Goal: Obtain resource: Download file/media

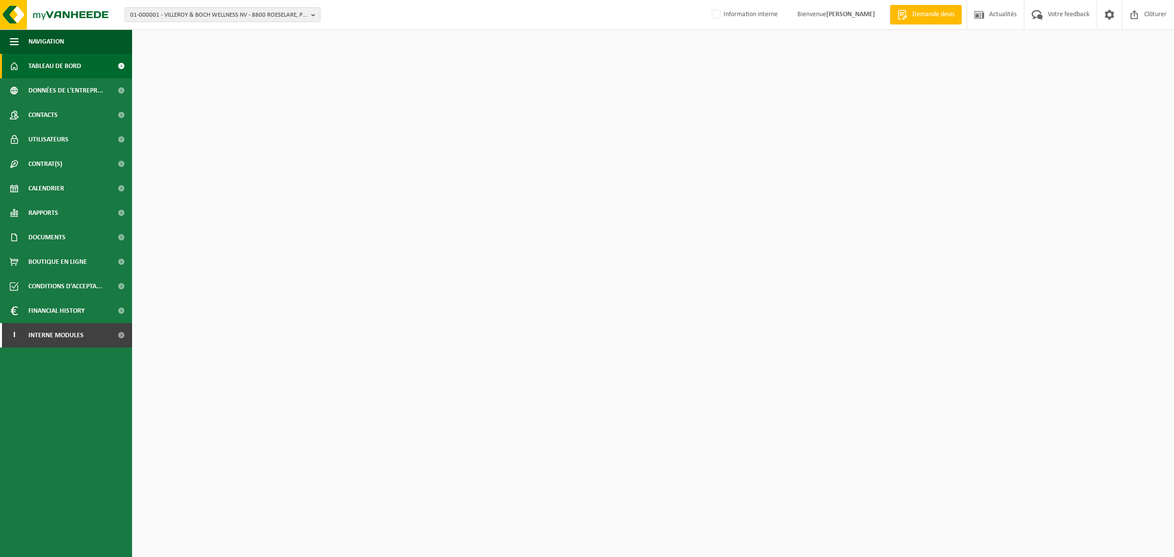
click at [209, 20] on span "01-000001 - VILLEROY & BOCH WELLNESS NV - 8800 ROESELARE, POPULIERSTRAAT 1" at bounding box center [218, 15] width 177 height 15
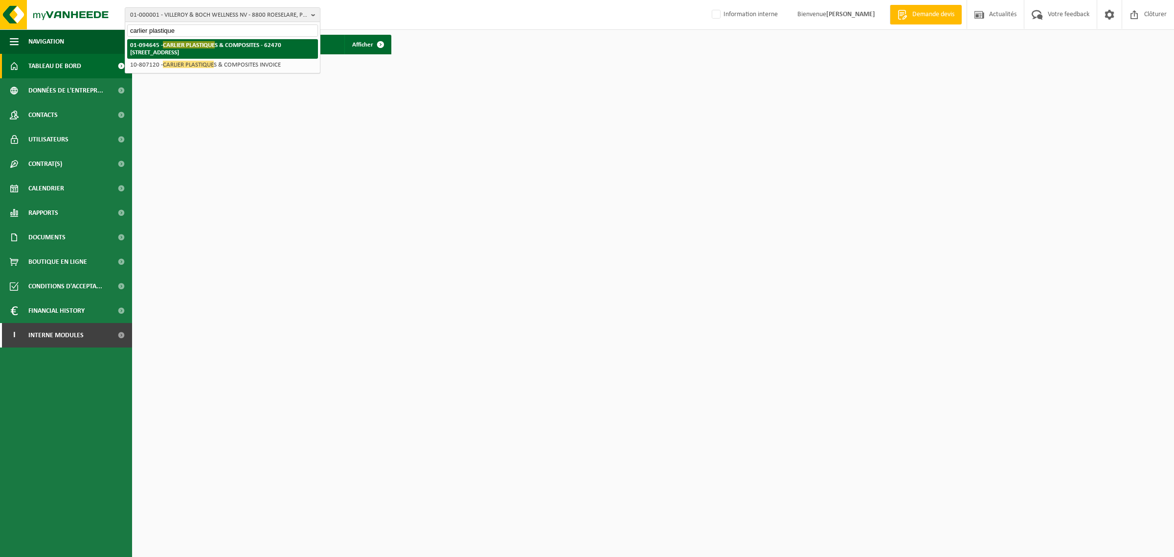
type input "carlier plastique"
click at [200, 47] on strong "01-094645 - CARLIER PLASTIQUE S & COMPOSITES - 62470 CALONNE RICOUART, CHAUSSÉE…" at bounding box center [205, 48] width 151 height 15
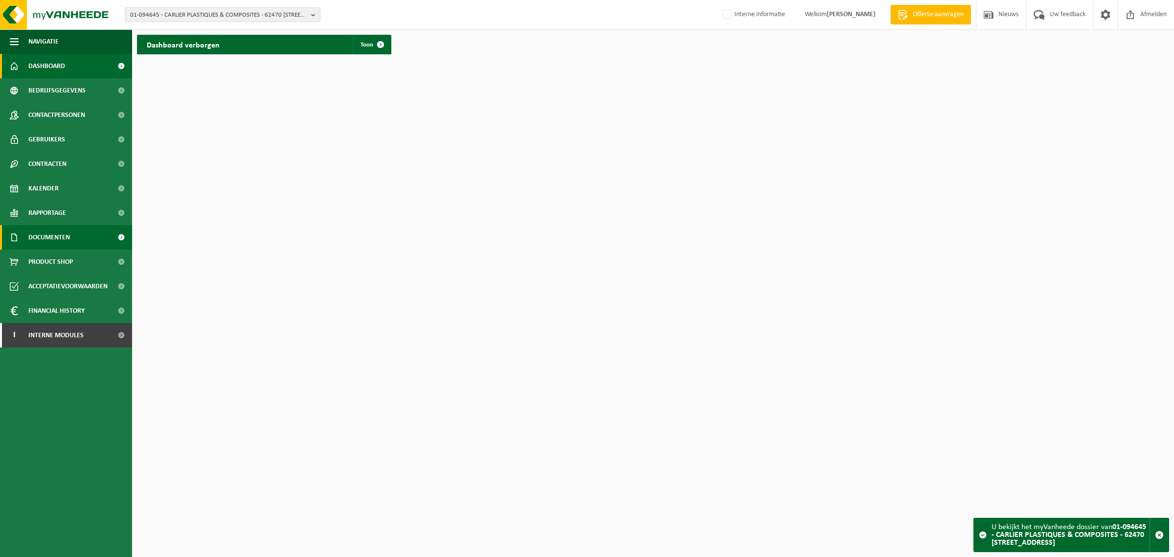
click at [59, 233] on span "Documenten" at bounding box center [49, 237] width 42 height 24
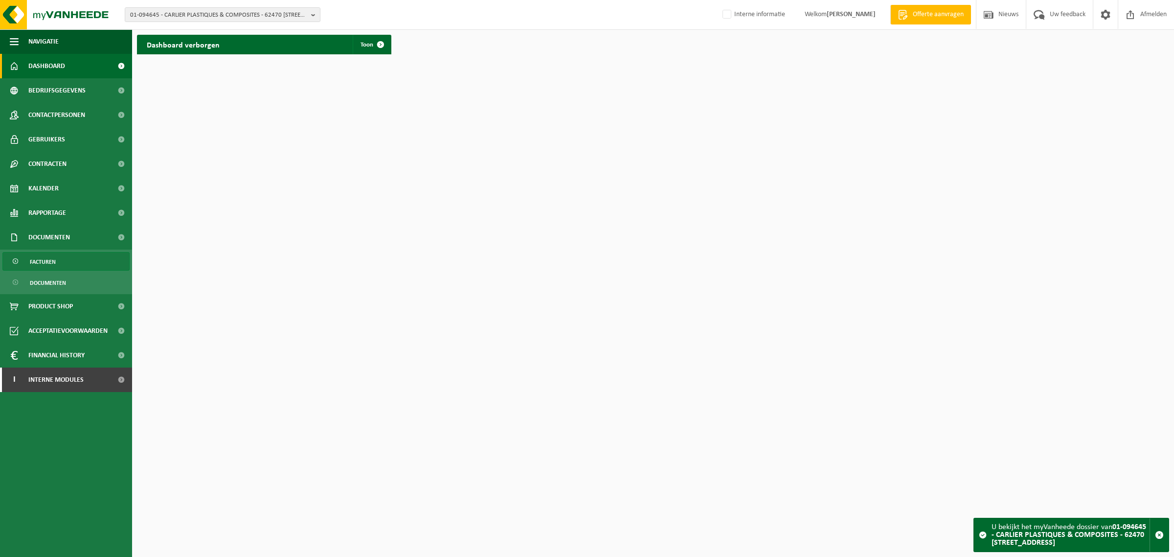
click at [62, 260] on link "Facturen" at bounding box center [65, 261] width 127 height 19
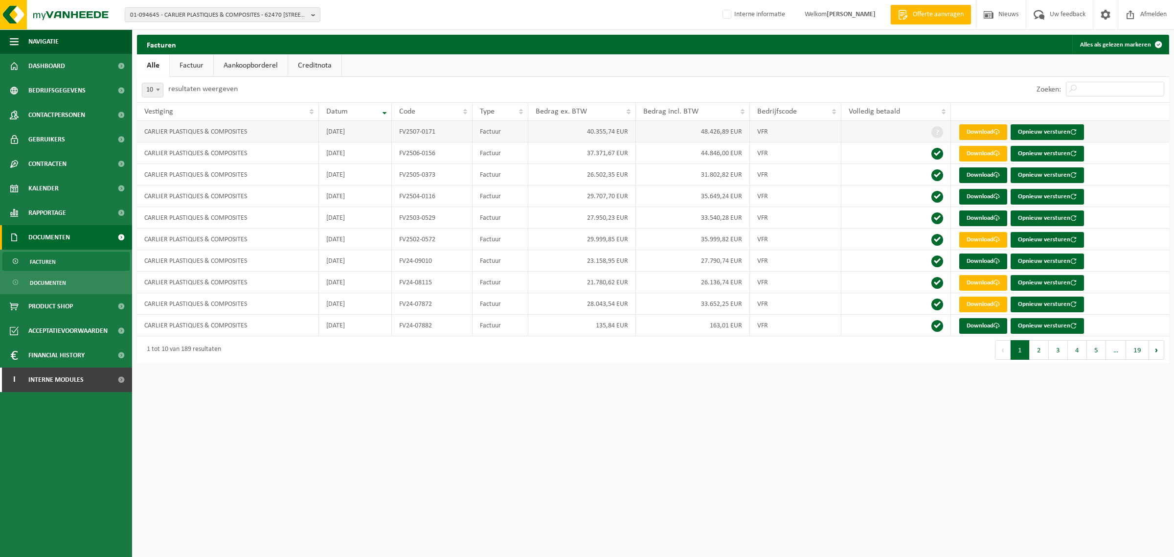
click at [996, 135] on span at bounding box center [996, 132] width 6 height 6
